Goal: Find specific page/section: Find specific page/section

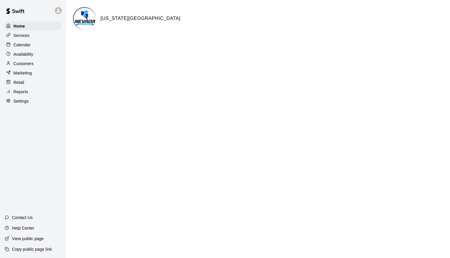
click at [32, 47] on div "Calendar" at bounding box center [33, 44] width 57 height 9
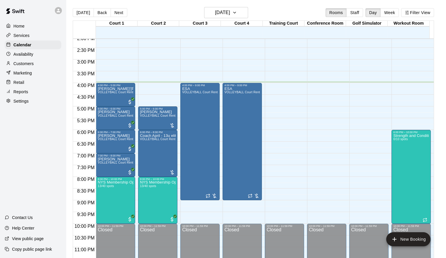
scroll to position [337, 0]
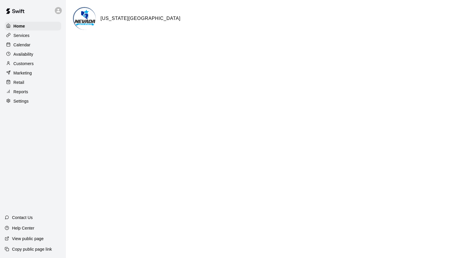
click at [46, 45] on div "Calendar" at bounding box center [33, 44] width 57 height 9
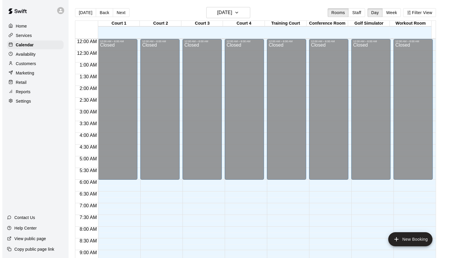
scroll to position [319, 0]
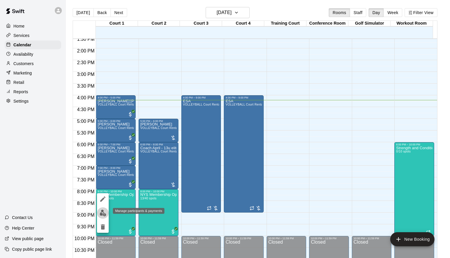
click at [101, 213] on img "edit" at bounding box center [103, 213] width 7 height 7
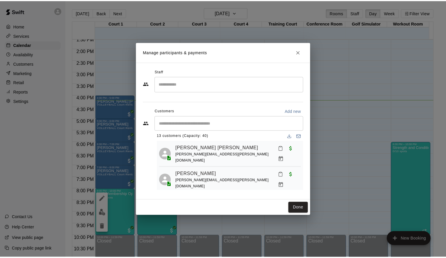
scroll to position [0, 0]
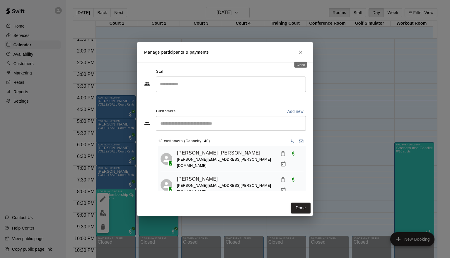
click at [300, 52] on icon "Close" at bounding box center [301, 52] width 4 height 4
